Goal: Task Accomplishment & Management: Use online tool/utility

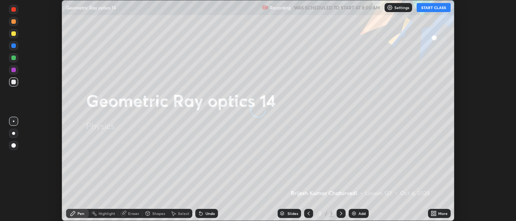
scroll to position [221, 516]
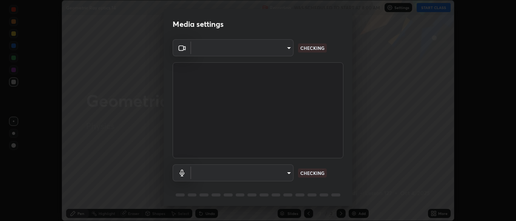
type input "ad6db9ec64aa91bb9d367053e8f3ae0092521a506c05523ccadca3fd020023ed"
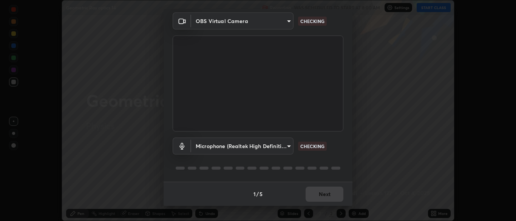
click at [286, 150] on body "Erase all Geometric Ray optics 14 Recording WAS SCHEDULED TO START AT 8:00 AM S…" at bounding box center [258, 110] width 516 height 221
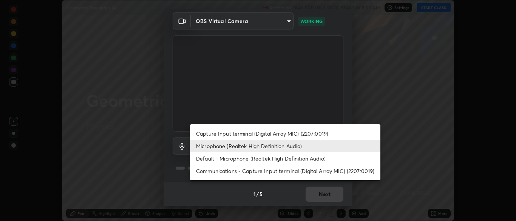
click at [303, 134] on li "Capture Input terminal (Digital Array MIC) (2207:0019)" at bounding box center [285, 133] width 190 height 12
type input "fe2f9d7fbe795f39fd3beed49266493f793ed8e049d8c46fdf93086c7a17dfc4"
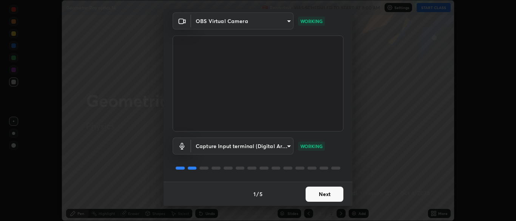
click at [324, 194] on button "Next" at bounding box center [325, 194] width 38 height 15
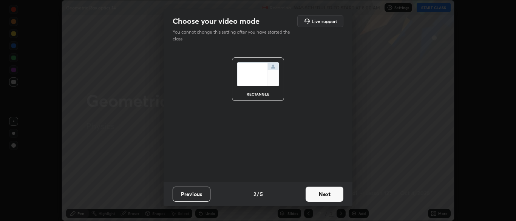
scroll to position [0, 0]
click at [322, 195] on button "Next" at bounding box center [325, 194] width 38 height 15
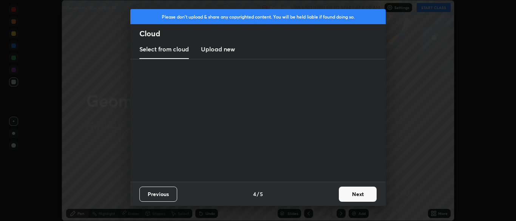
click at [320, 196] on div "Previous 4 / 5 Next" at bounding box center [257, 194] width 255 height 24
click at [349, 191] on button "Next" at bounding box center [358, 194] width 38 height 15
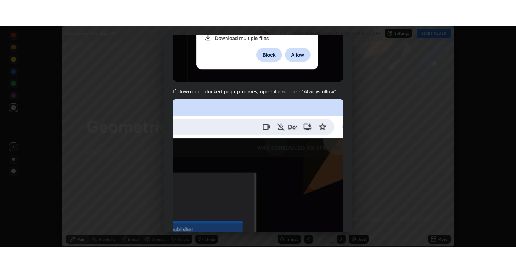
scroll to position [181, 0]
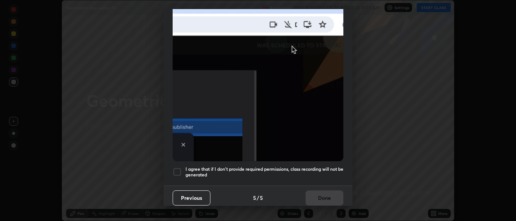
click at [178, 168] on div at bounding box center [177, 171] width 9 height 9
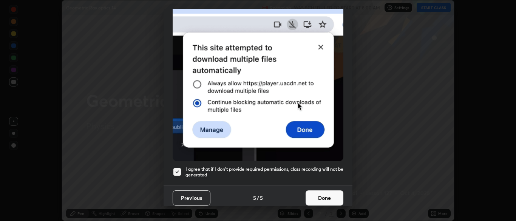
click at [315, 190] on button "Done" at bounding box center [325, 197] width 38 height 15
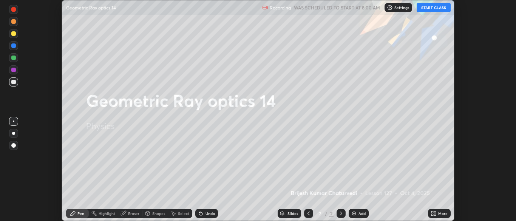
click at [434, 9] on button "START CLASS" at bounding box center [434, 7] width 34 height 9
click at [433, 215] on icon at bounding box center [432, 215] width 2 height 2
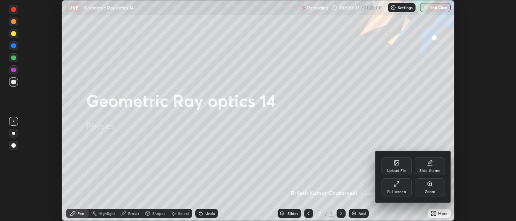
click at [399, 190] on div "Full screen" at bounding box center [396, 192] width 19 height 4
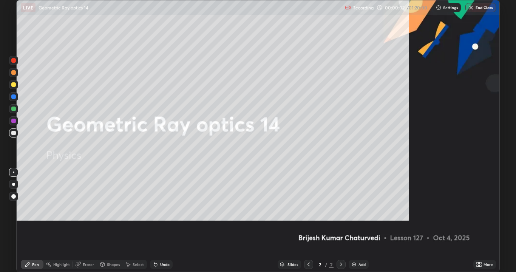
scroll to position [272, 516]
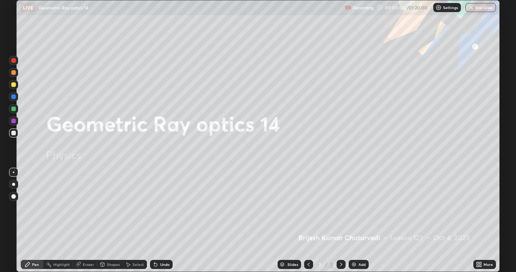
click at [360, 221] on div "Add" at bounding box center [361, 264] width 7 height 4
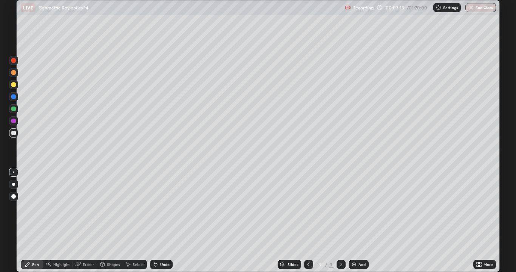
click at [12, 133] on div at bounding box center [13, 133] width 5 height 5
click at [162, 221] on div "Undo" at bounding box center [161, 264] width 23 height 9
click at [14, 73] on div at bounding box center [13, 72] width 5 height 5
click at [15, 110] on div at bounding box center [13, 109] width 5 height 5
click at [15, 134] on div at bounding box center [13, 133] width 5 height 5
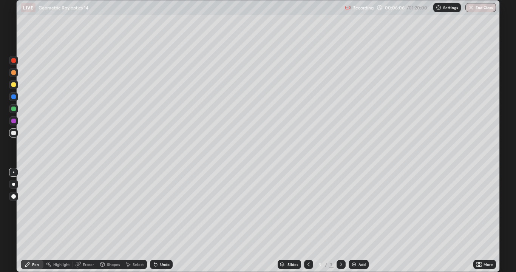
click at [161, 221] on div "Undo" at bounding box center [164, 264] width 9 height 4
click at [353, 221] on img at bounding box center [354, 264] width 6 height 6
click at [308, 221] on icon at bounding box center [309, 264] width 6 height 6
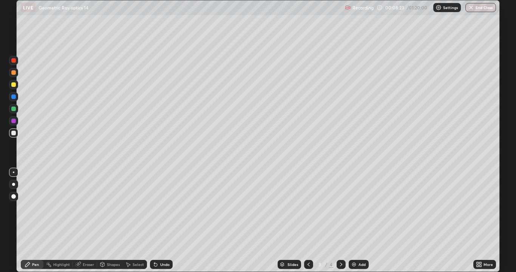
click at [340, 221] on icon at bounding box center [341, 264] width 6 height 6
click at [311, 221] on div at bounding box center [308, 264] width 9 height 9
click at [340, 221] on icon at bounding box center [341, 264] width 6 height 6
click at [361, 221] on div "Add" at bounding box center [361, 264] width 7 height 4
click at [14, 85] on div at bounding box center [13, 84] width 5 height 5
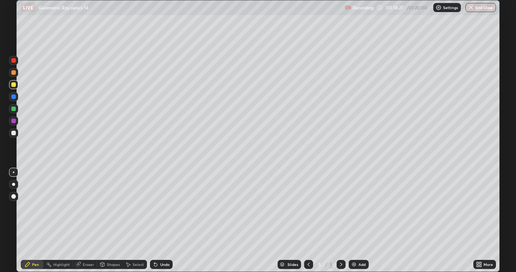
click at [14, 74] on div at bounding box center [13, 72] width 5 height 5
click at [14, 85] on div at bounding box center [13, 84] width 5 height 5
click at [161, 221] on div "Undo" at bounding box center [164, 264] width 9 height 4
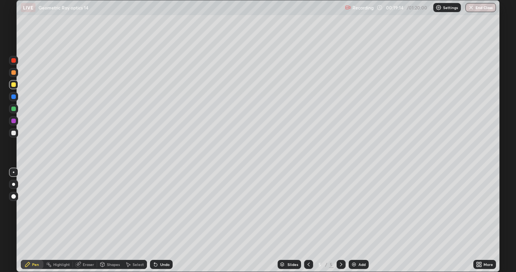
click at [161, 221] on div "Undo" at bounding box center [164, 264] width 9 height 4
click at [14, 132] on div at bounding box center [13, 133] width 5 height 5
click at [13, 85] on div at bounding box center [13, 84] width 5 height 5
click at [358, 221] on div "Add" at bounding box center [361, 264] width 7 height 4
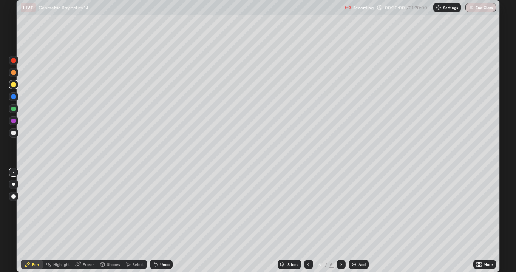
click at [14, 73] on div at bounding box center [13, 72] width 5 height 5
click at [15, 134] on div at bounding box center [13, 133] width 5 height 5
click at [160, 221] on div "Undo" at bounding box center [164, 264] width 9 height 4
click at [13, 74] on div at bounding box center [13, 72] width 5 height 5
click at [12, 85] on div at bounding box center [13, 84] width 5 height 5
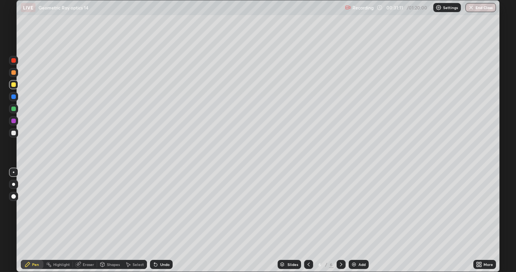
click at [15, 108] on div at bounding box center [13, 109] width 5 height 5
click at [11, 131] on div at bounding box center [13, 132] width 9 height 9
click at [164, 221] on div "Undo" at bounding box center [164, 264] width 9 height 4
click at [82, 221] on div "Eraser" at bounding box center [85, 264] width 24 height 9
click at [36, 221] on div "Pen" at bounding box center [35, 264] width 7 height 4
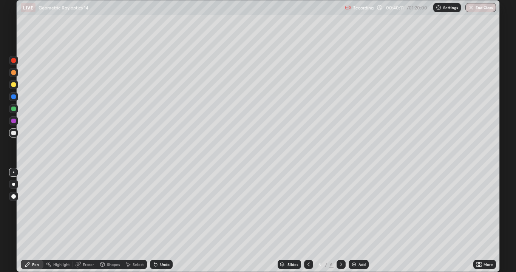
click at [358, 221] on div "Add" at bounding box center [361, 264] width 7 height 4
click at [83, 221] on div "Eraser" at bounding box center [88, 264] width 11 height 4
click at [30, 221] on div "Pen" at bounding box center [32, 264] width 23 height 9
click at [340, 221] on icon at bounding box center [341, 264] width 6 height 6
click at [354, 221] on img at bounding box center [354, 264] width 6 height 6
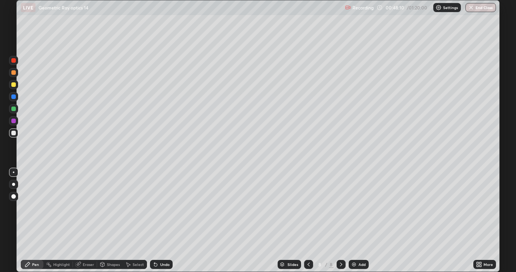
click at [14, 85] on div at bounding box center [13, 84] width 5 height 5
click at [13, 133] on div at bounding box center [13, 133] width 5 height 5
click at [17, 73] on div at bounding box center [13, 72] width 9 height 9
click at [91, 221] on div "Eraser" at bounding box center [88, 264] width 11 height 4
click at [27, 221] on icon at bounding box center [28, 264] width 6 height 6
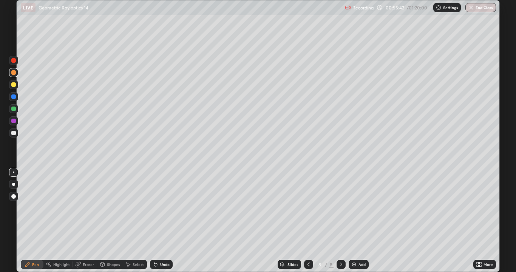
click at [17, 134] on div at bounding box center [13, 132] width 9 height 9
click at [14, 110] on div at bounding box center [13, 109] width 5 height 5
click at [163, 221] on div "Undo" at bounding box center [164, 264] width 9 height 4
click at [164, 221] on div "Undo" at bounding box center [164, 264] width 9 height 4
click at [356, 221] on div "Add" at bounding box center [359, 264] width 20 height 9
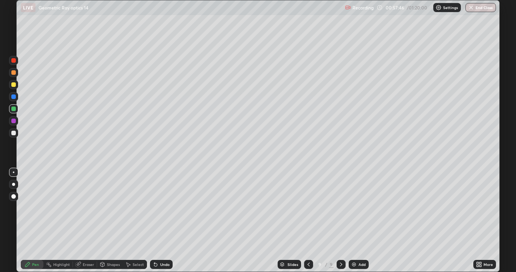
click at [307, 221] on icon at bounding box center [309, 264] width 6 height 6
click at [15, 132] on div at bounding box center [13, 133] width 5 height 5
click at [15, 74] on div at bounding box center [13, 72] width 5 height 5
click at [17, 120] on div at bounding box center [13, 120] width 9 height 9
click at [353, 221] on img at bounding box center [354, 264] width 6 height 6
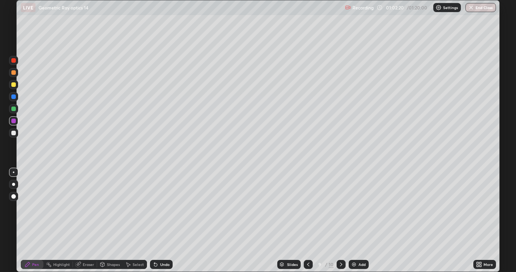
click at [14, 73] on div at bounding box center [13, 72] width 5 height 5
click at [307, 221] on icon at bounding box center [308, 264] width 6 height 6
click at [341, 221] on icon at bounding box center [341, 264] width 6 height 6
click at [340, 221] on icon at bounding box center [341, 264] width 6 height 6
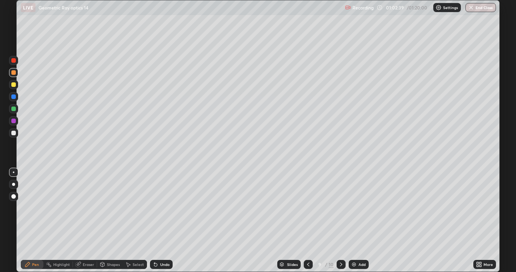
click at [340, 221] on icon at bounding box center [341, 264] width 2 height 4
click at [339, 221] on div at bounding box center [341, 264] width 9 height 9
click at [341, 221] on icon at bounding box center [341, 264] width 6 height 6
click at [351, 221] on img at bounding box center [354, 264] width 6 height 6
click at [340, 221] on icon at bounding box center [341, 264] width 6 height 6
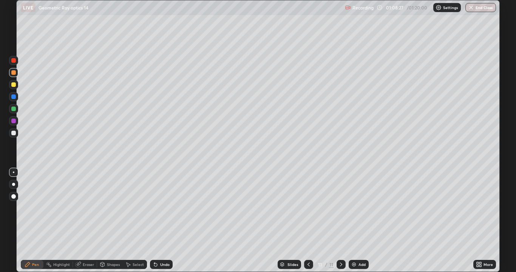
click at [358, 221] on div "Add" at bounding box center [361, 264] width 7 height 4
click at [13, 133] on div at bounding box center [13, 133] width 5 height 5
click at [163, 221] on div "Undo" at bounding box center [164, 264] width 9 height 4
click at [161, 221] on div "Undo" at bounding box center [164, 264] width 9 height 4
click at [161, 221] on div "Undo" at bounding box center [161, 264] width 23 height 9
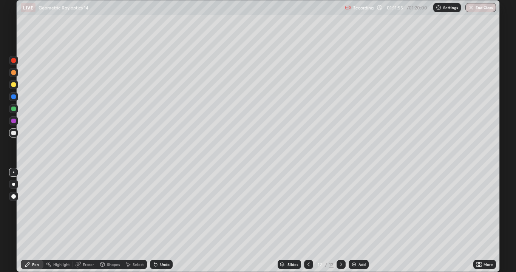
click at [340, 221] on icon at bounding box center [341, 264] width 6 height 6
click at [358, 221] on div "Add" at bounding box center [361, 264] width 7 height 4
click at [159, 221] on div "Undo" at bounding box center [161, 264] width 23 height 9
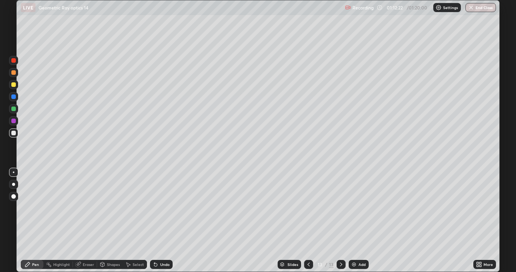
click at [159, 221] on div "Undo" at bounding box center [161, 264] width 23 height 9
click at [161, 221] on div "Undo" at bounding box center [164, 264] width 9 height 4
click at [160, 221] on div "Undo" at bounding box center [161, 264] width 23 height 9
click at [157, 221] on icon at bounding box center [156, 264] width 6 height 6
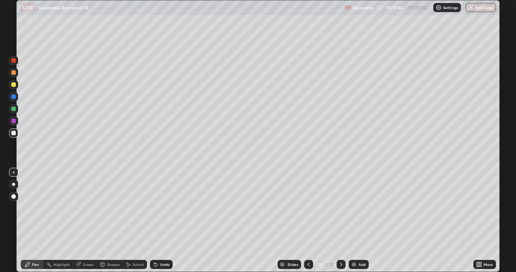
click at [159, 221] on div "Undo" at bounding box center [161, 264] width 23 height 9
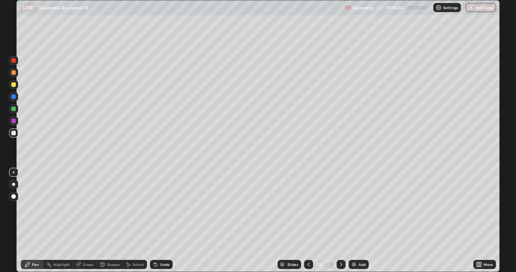
click at [162, 221] on div "Undo" at bounding box center [164, 264] width 9 height 4
click at [341, 221] on icon at bounding box center [341, 264] width 6 height 6
click at [357, 221] on div "Add" at bounding box center [359, 264] width 20 height 9
click at [160, 221] on div "Undo" at bounding box center [164, 264] width 9 height 4
click at [164, 221] on div "Undo" at bounding box center [164, 264] width 9 height 4
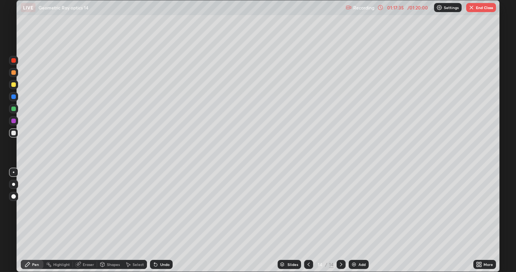
click at [14, 85] on div at bounding box center [13, 84] width 5 height 5
click at [15, 133] on div at bounding box center [13, 133] width 5 height 5
click at [13, 73] on div at bounding box center [13, 72] width 5 height 5
click at [14, 120] on div at bounding box center [13, 121] width 5 height 5
click at [14, 71] on div at bounding box center [13, 72] width 5 height 5
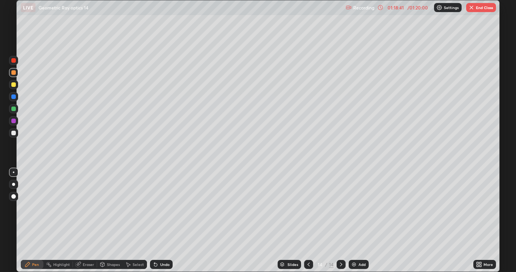
click at [12, 73] on div at bounding box center [13, 72] width 5 height 5
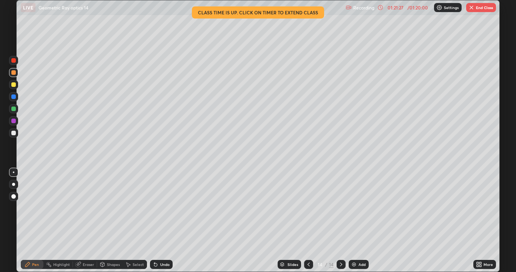
click at [484, 8] on button "End Class" at bounding box center [481, 7] width 30 height 9
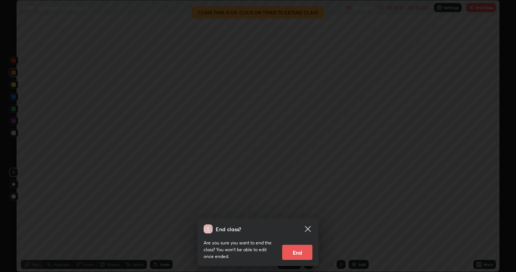
click at [298, 221] on button "End" at bounding box center [297, 252] width 30 height 15
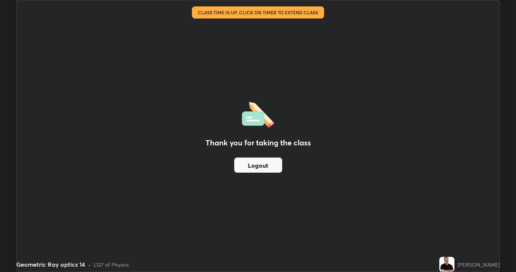
click at [264, 169] on button "Logout" at bounding box center [258, 164] width 48 height 15
